Goal: Task Accomplishment & Management: Complete application form

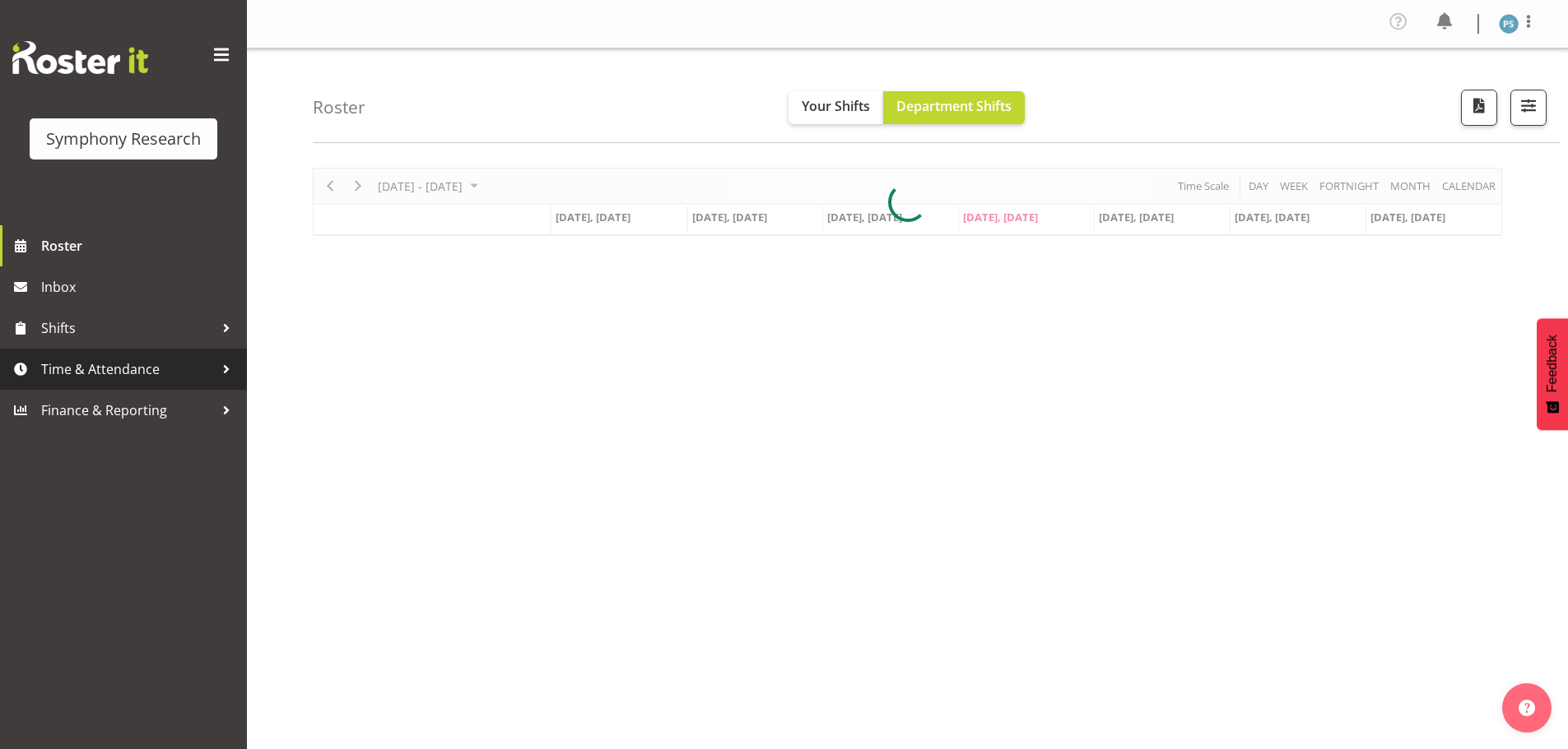
click at [145, 385] on link "Time & Attendance" at bounding box center [123, 369] width 247 height 41
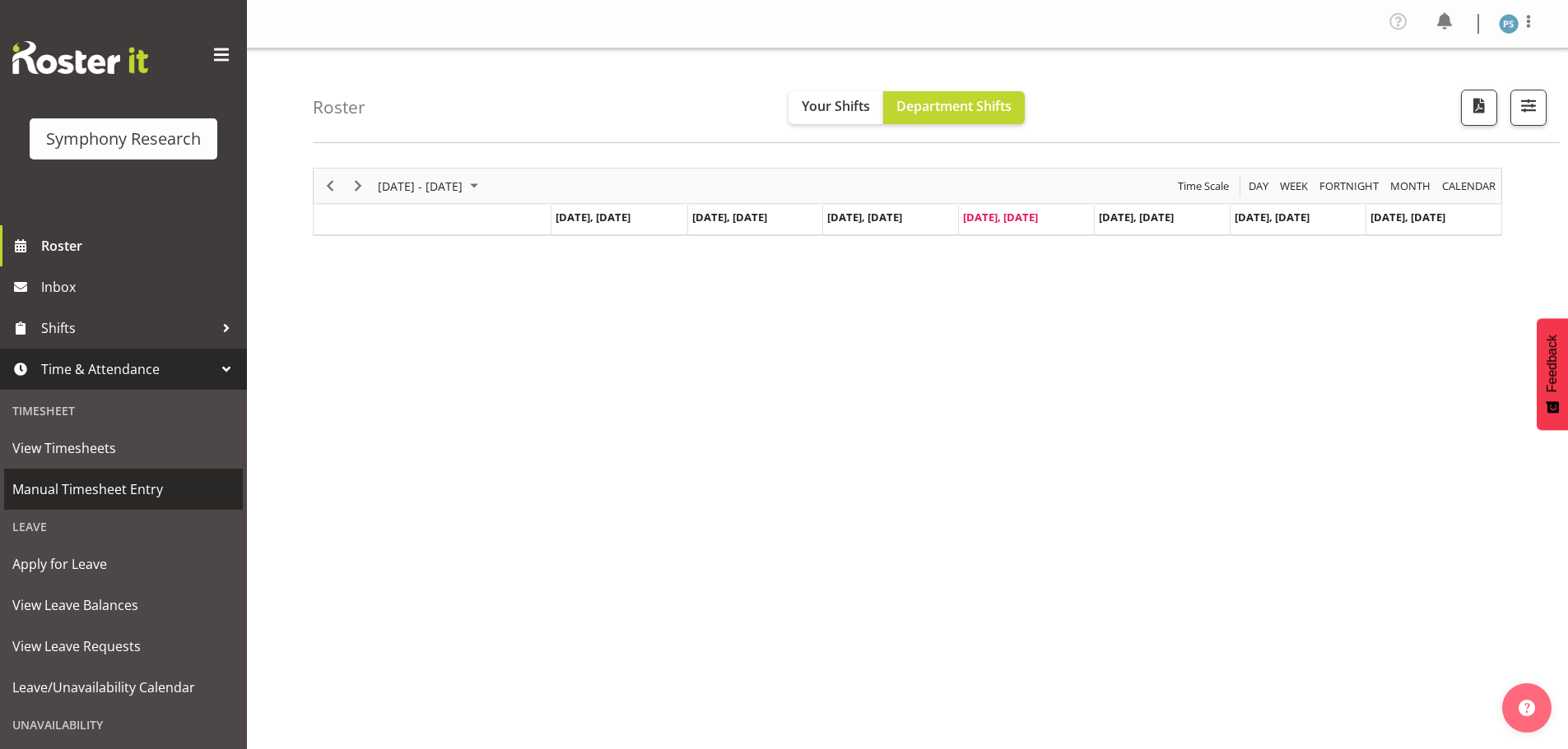
click at [133, 499] on span "Manual Timesheet Entry" at bounding box center [123, 489] width 222 height 24
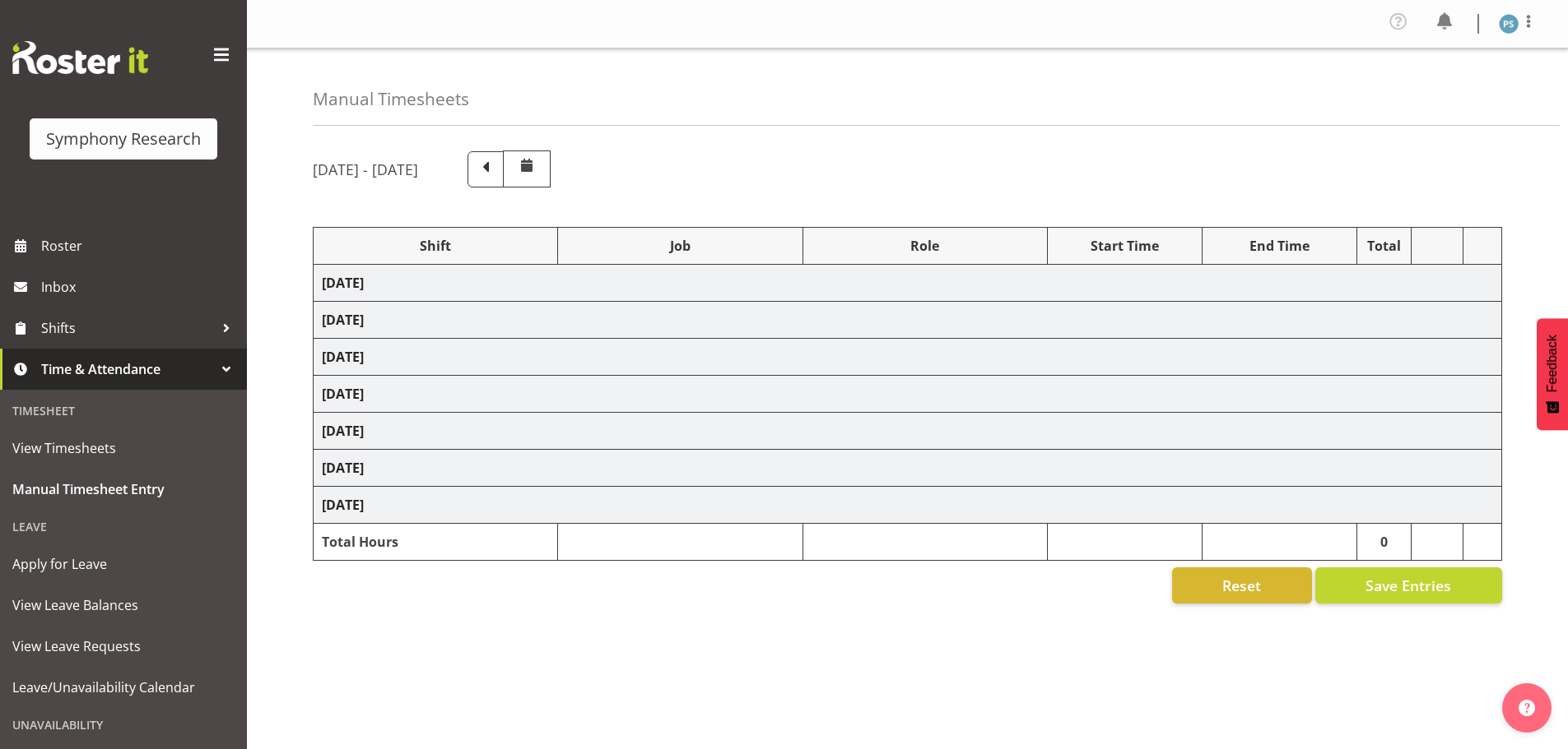
select select "4583"
select select "10527"
select select "4583"
select select "10499"
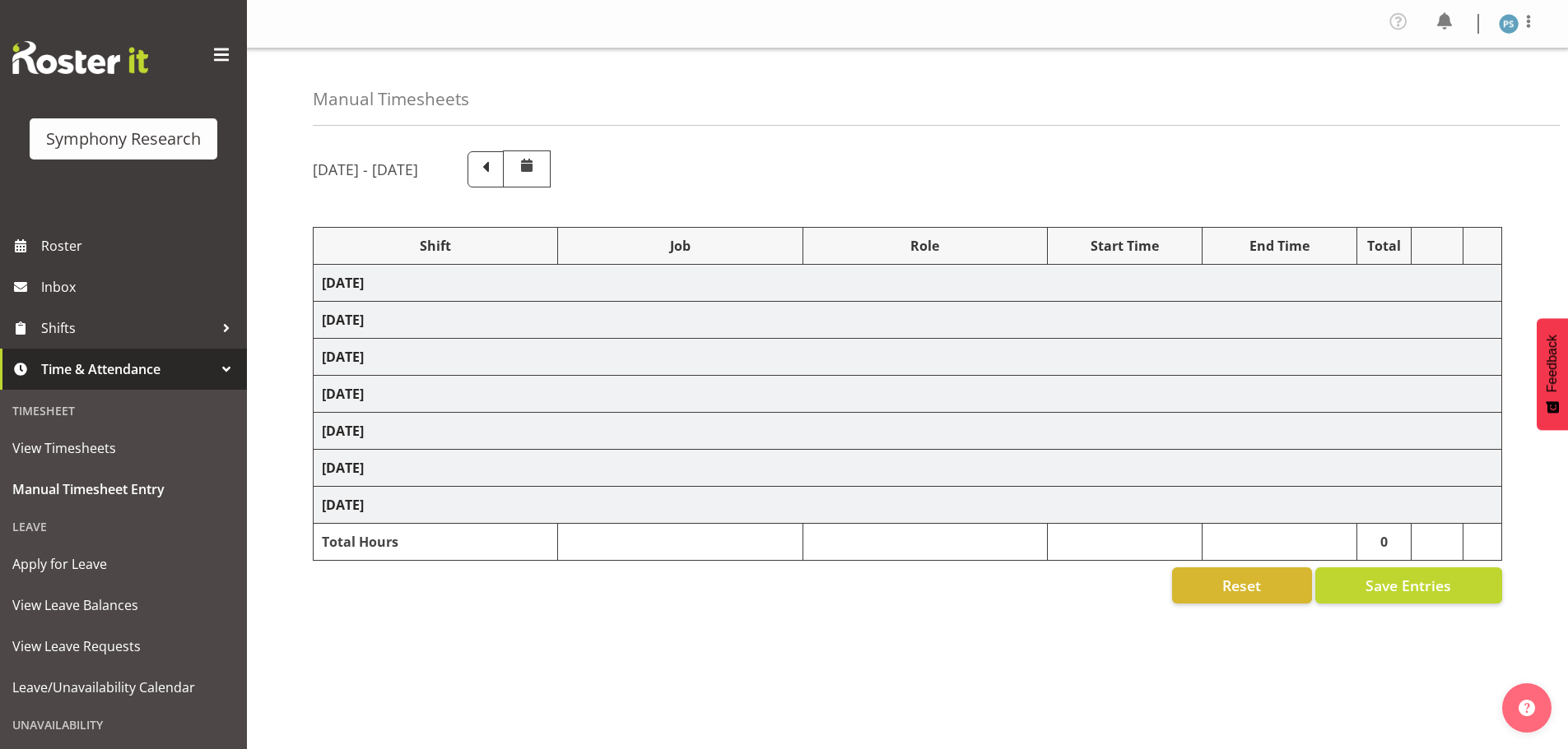
select select "4583"
select select "10527"
select select "4583"
select select "10499"
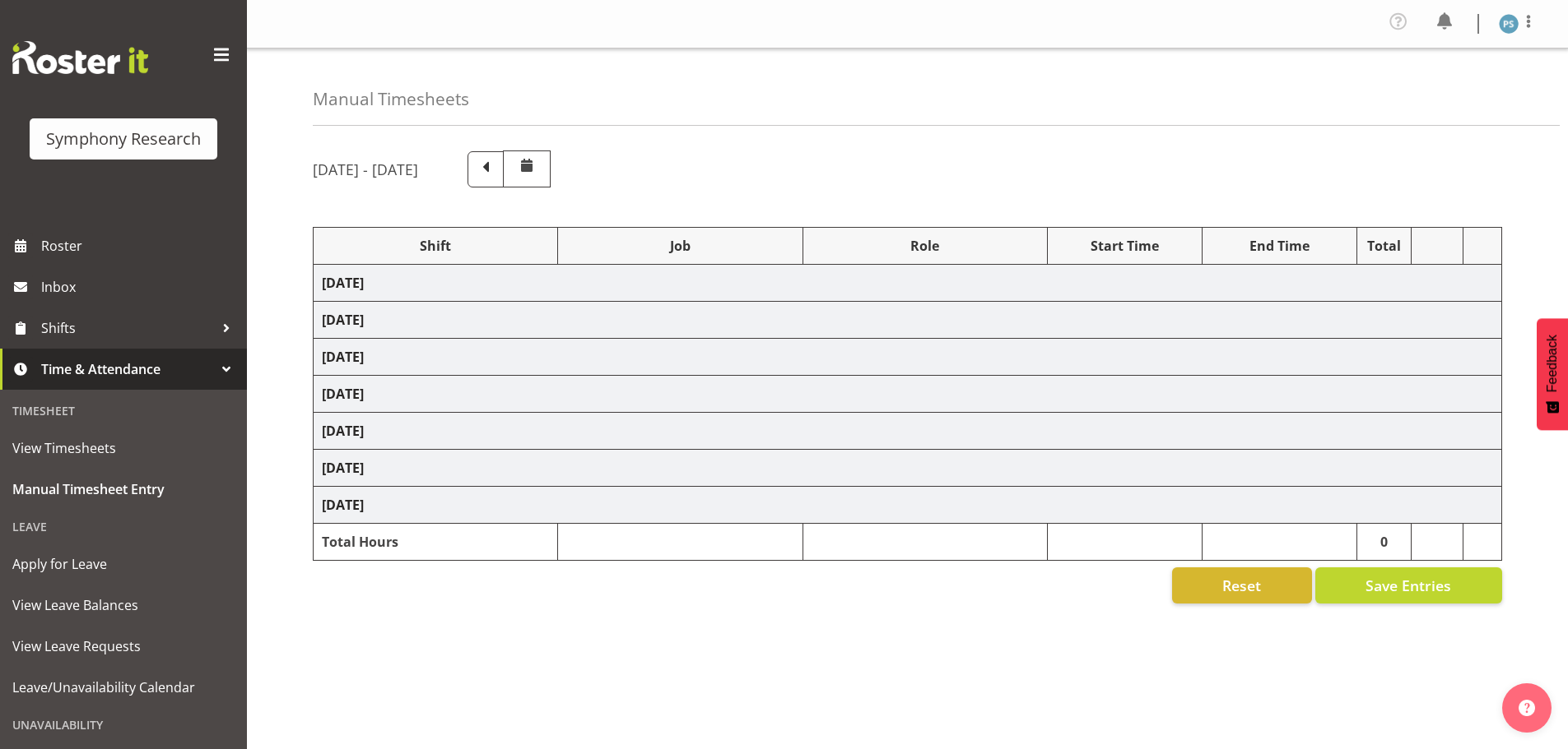
select select "4583"
select select "10527"
select select "4583"
select select "10499"
select select "4583"
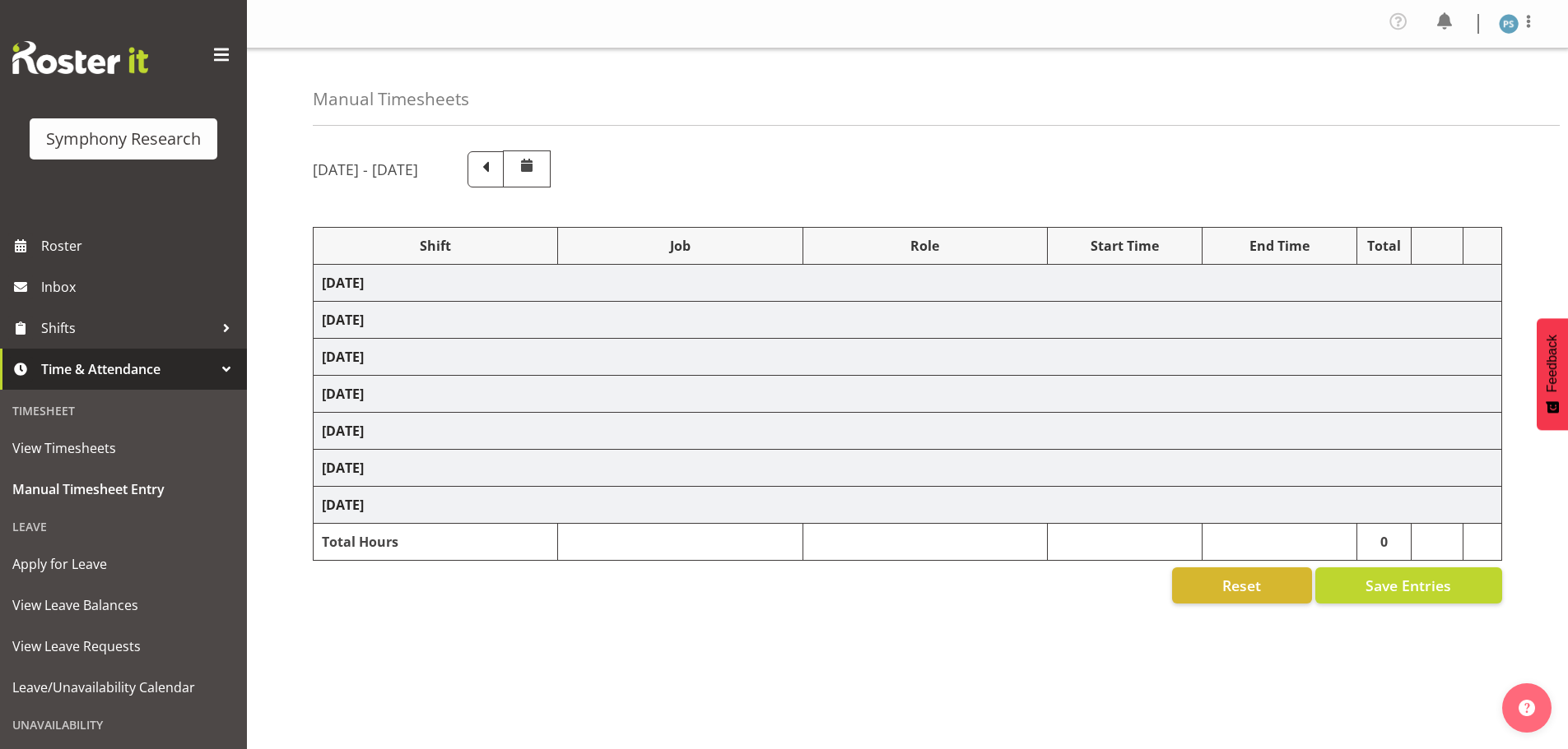
select select "4583"
select select "10527"
select select "4583"
select select "10499"
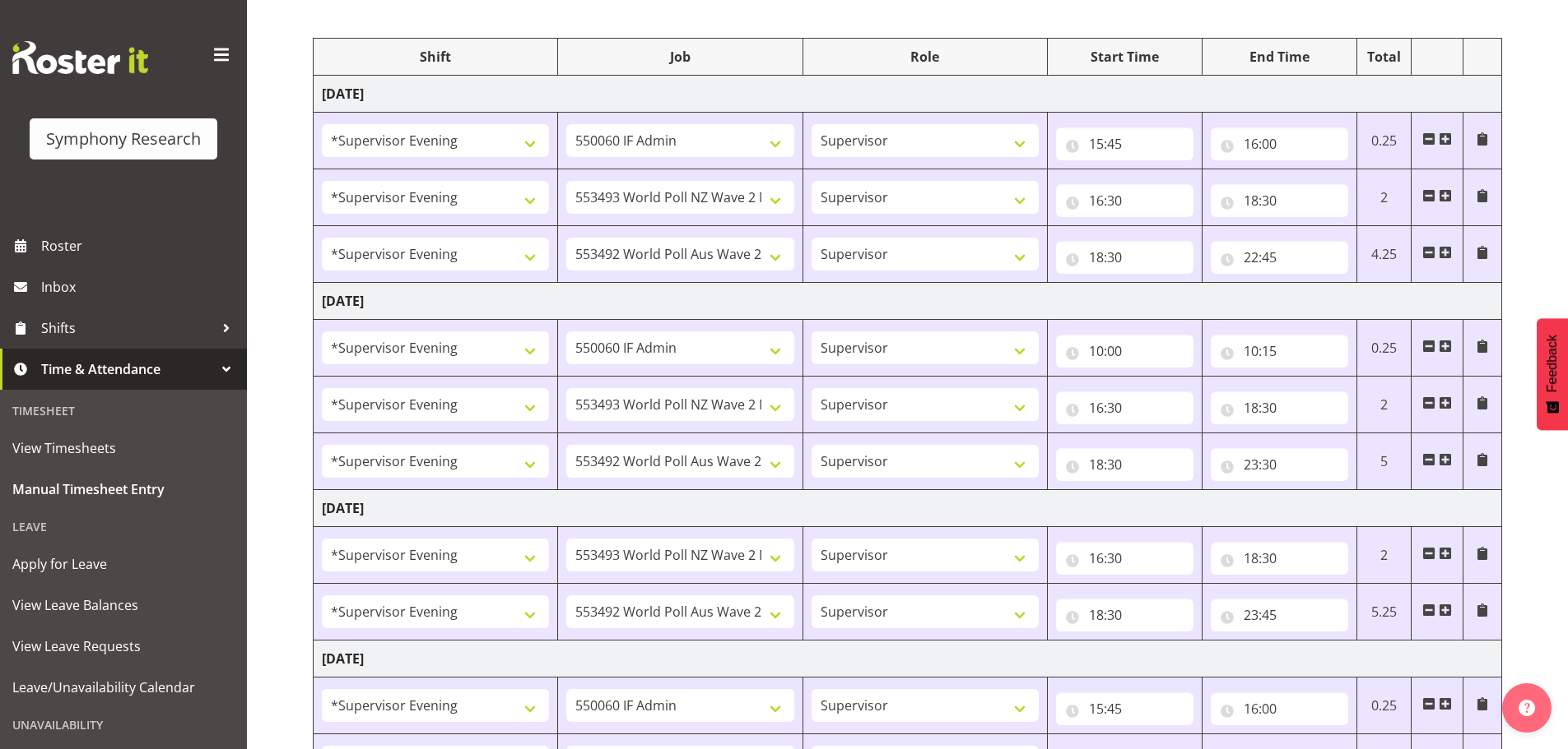
scroll to position [658, 0]
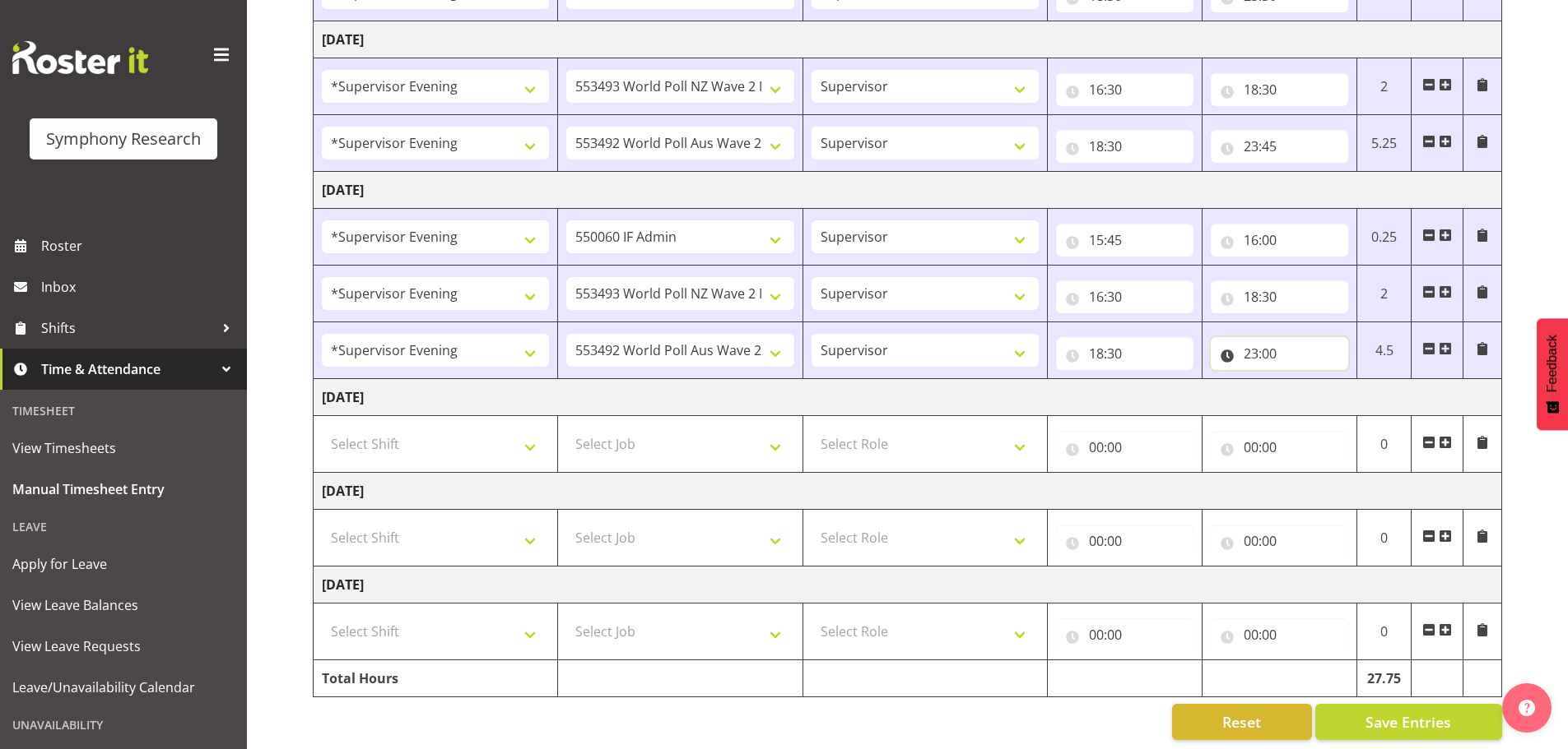
click at [1267, 348] on input "23:00" at bounding box center [1279, 354] width 138 height 33
click at [1367, 399] on select "00 01 02 03 04 05 06 07 08 09 10 11 12 13 14 15 16 17 18 19 20 21 22 23 24 25 2…" at bounding box center [1366, 396] width 37 height 33
select select "15"
click at [1347, 380] on select "00 01 02 03 04 05 06 07 08 09 10 11 12 13 14 15 16 17 18 19 20 21 22 23 24 25 2…" at bounding box center [1366, 396] width 37 height 33
type input "23:15"
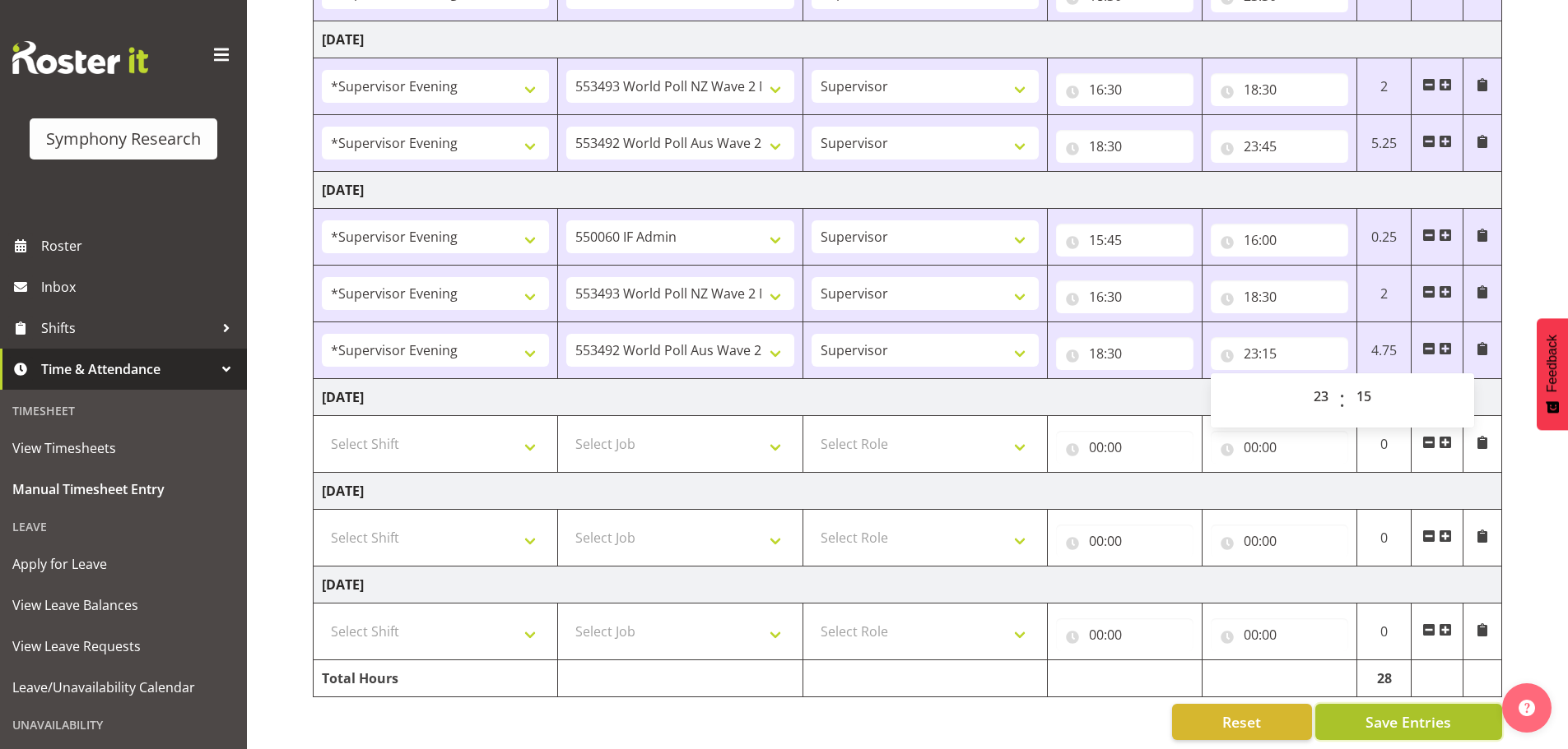
click at [1419, 721] on span "Save Entries" at bounding box center [1409, 723] width 86 height 21
drag, startPoint x: 1392, startPoint y: 727, endPoint x: 1373, endPoint y: 728, distance: 19.0
click at [1389, 727] on span "Save Entries" at bounding box center [1409, 723] width 86 height 21
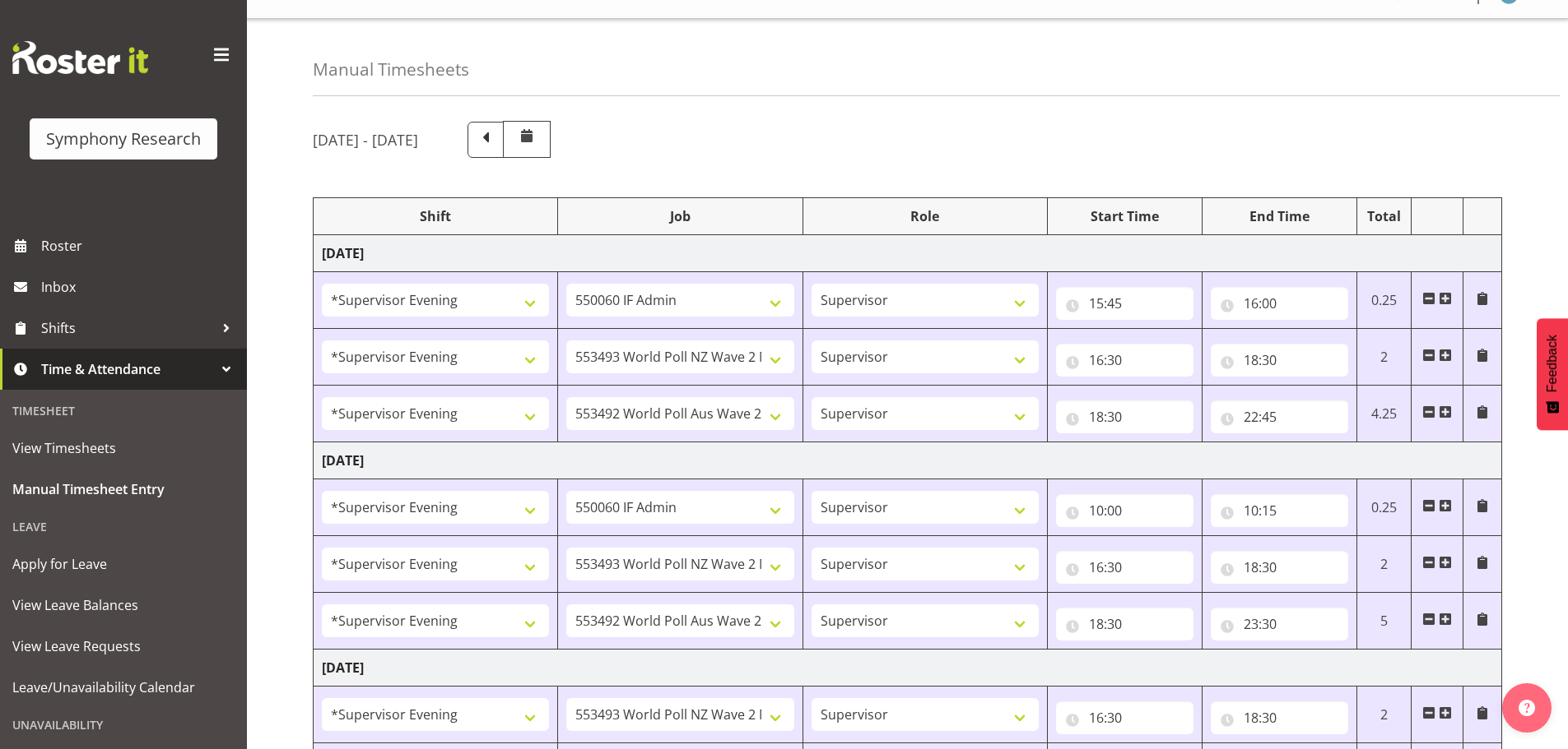
scroll to position [0, 0]
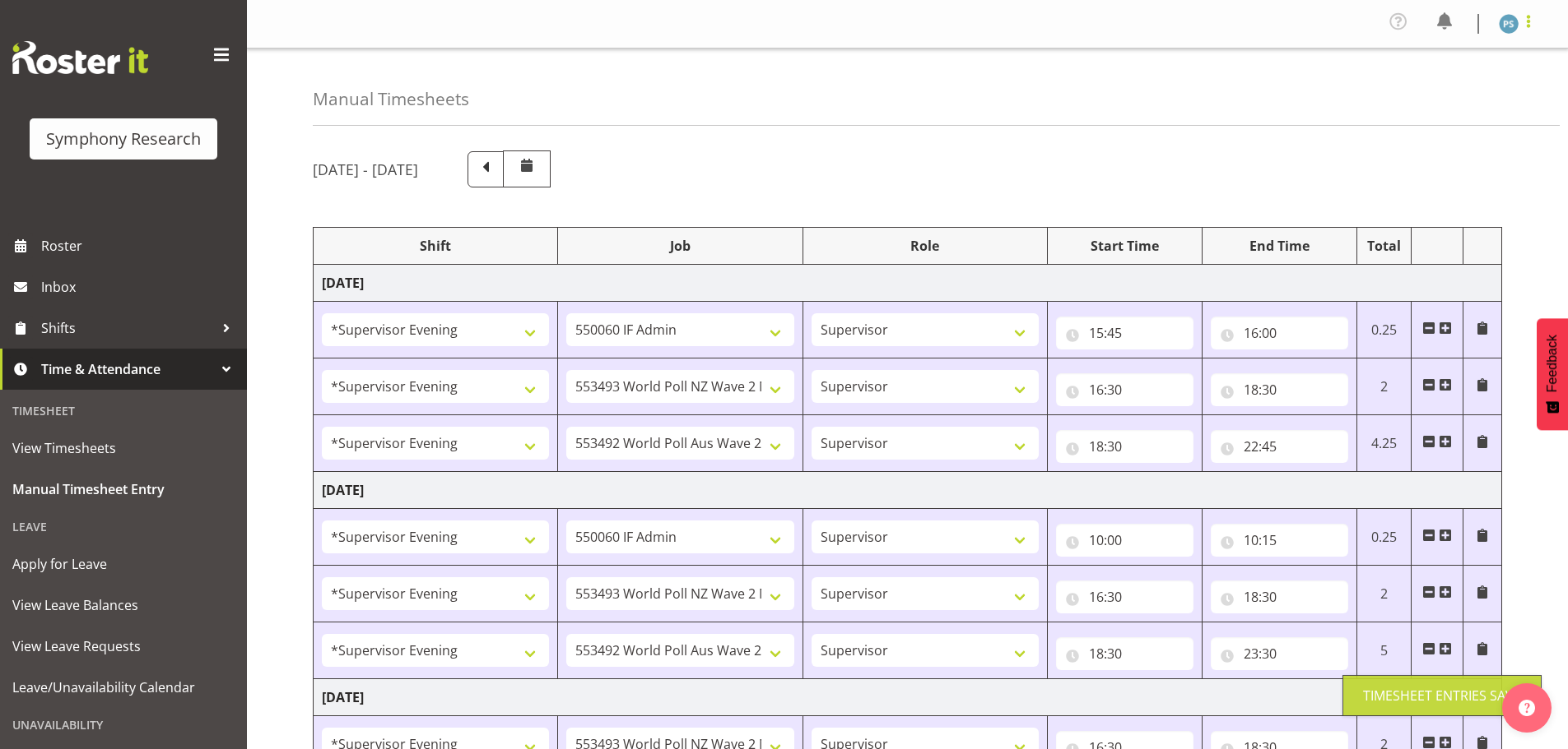
click at [1529, 23] on span at bounding box center [1528, 21] width 20 height 20
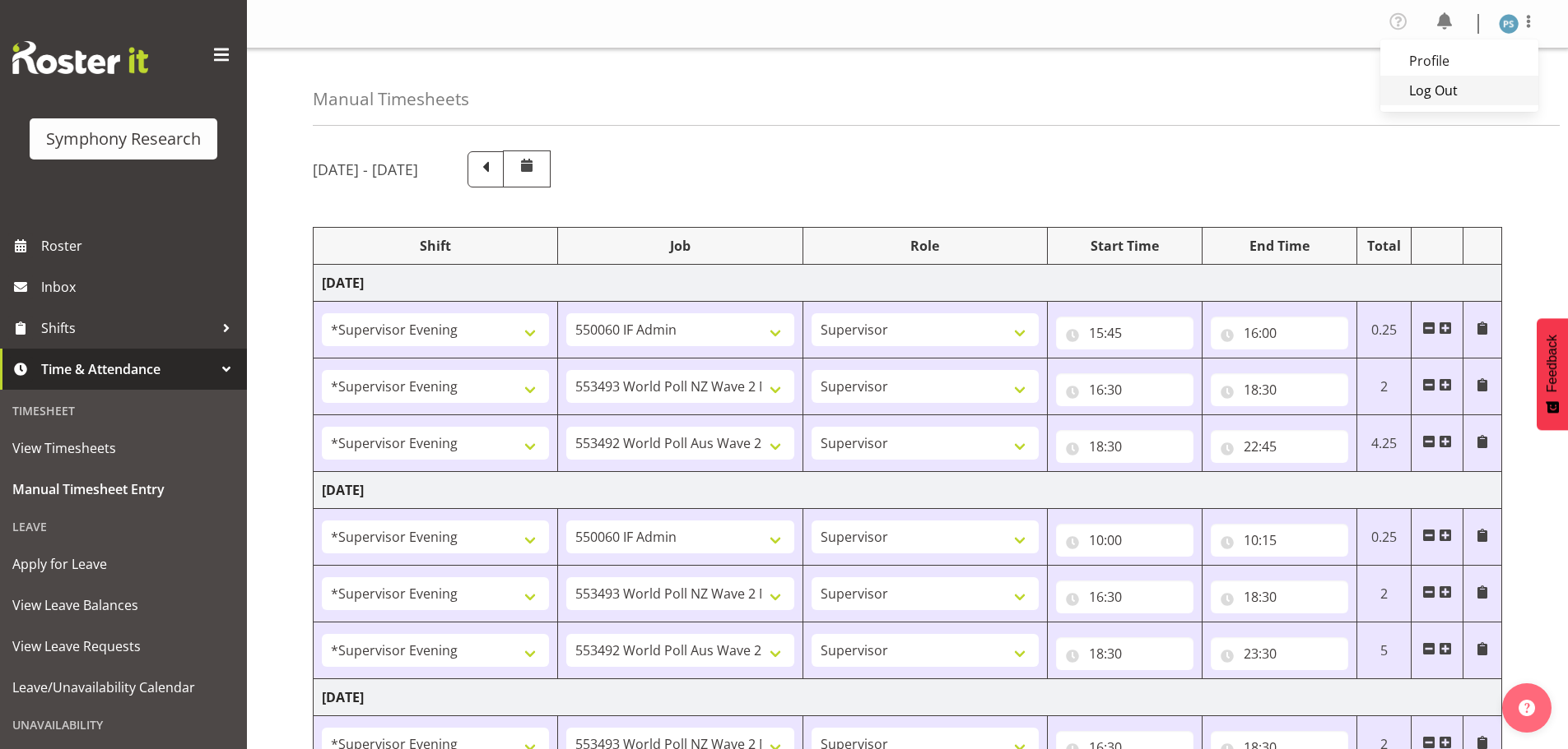
click at [1434, 84] on link "Log Out" at bounding box center [1460, 91] width 158 height 29
